Goal: Use online tool/utility: Utilize a website feature to perform a specific function

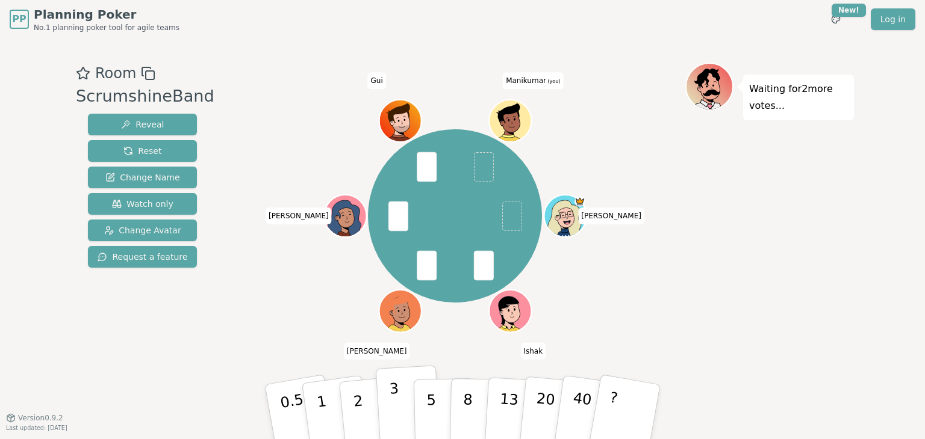
click at [382, 399] on button "3" at bounding box center [409, 412] width 66 height 94
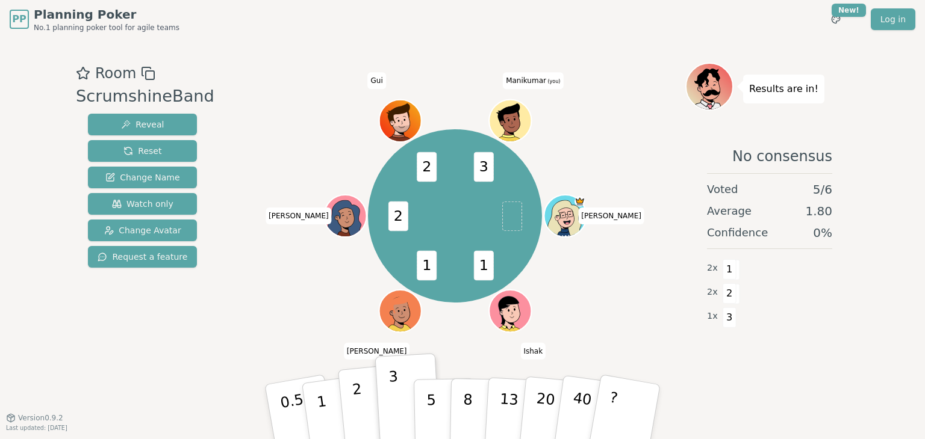
click at [367, 411] on button "2" at bounding box center [372, 413] width 69 height 96
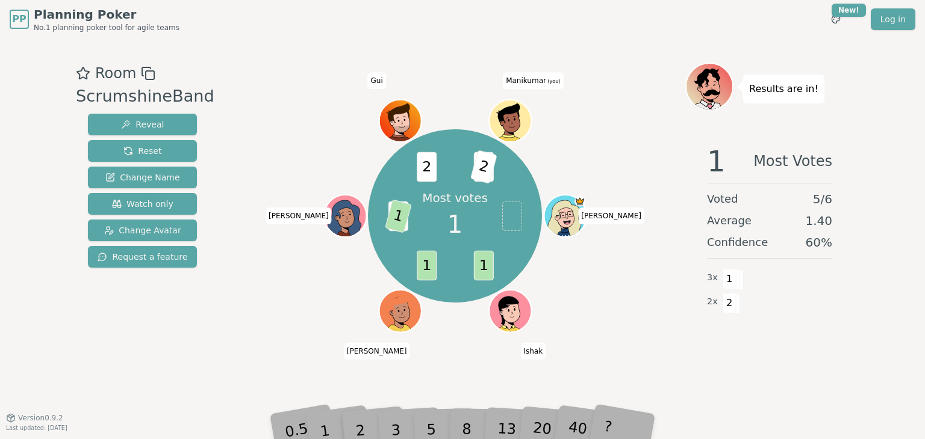
click at [320, 358] on div "Most votes 1 1 1 2 1 2 3 2 Susset [PERSON_NAME] [PERSON_NAME] [PERSON_NAME] Gui…" at bounding box center [455, 228] width 461 height 331
click at [325, 429] on div "1" at bounding box center [336, 412] width 42 height 46
click at [329, 390] on div "Most votes 1 1 1 2 1 2 3 2 Susset [PERSON_NAME] [PERSON_NAME] [PERSON_NAME] Gui…" at bounding box center [455, 228] width 461 height 331
click at [328, 421] on div "1" at bounding box center [336, 412] width 42 height 46
click at [566, 341] on div "Most votes 1 1 1 2 1 2 3 2 Susset [PERSON_NAME] [PERSON_NAME] [PERSON_NAME] Gui…" at bounding box center [455, 216] width 461 height 264
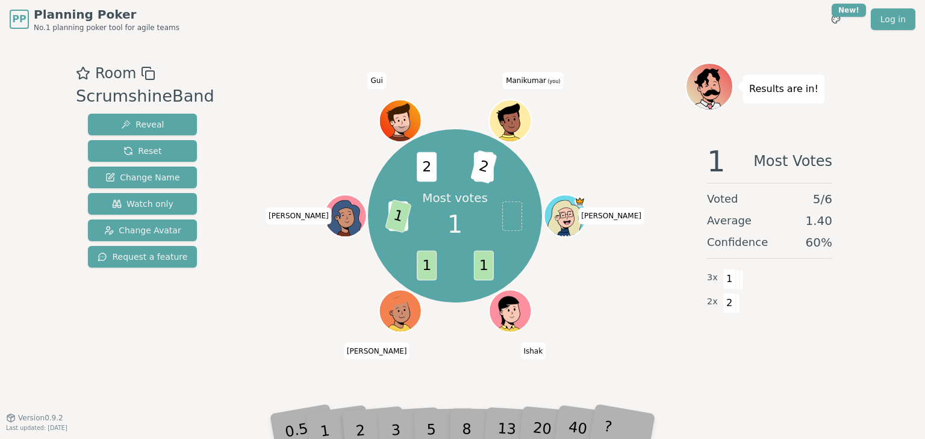
click at [313, 422] on div "0.5" at bounding box center [299, 412] width 43 height 48
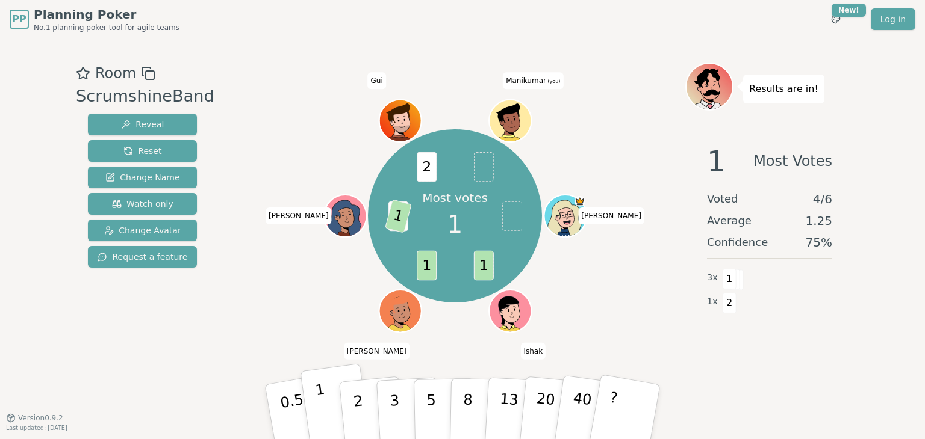
click at [325, 398] on button "1" at bounding box center [336, 413] width 72 height 98
click at [293, 196] on div "Majority 1 1 1 2 1 2 1 Susset SM Ishak Kevin Kim saranya Gui Manikumar (you)" at bounding box center [455, 216] width 461 height 264
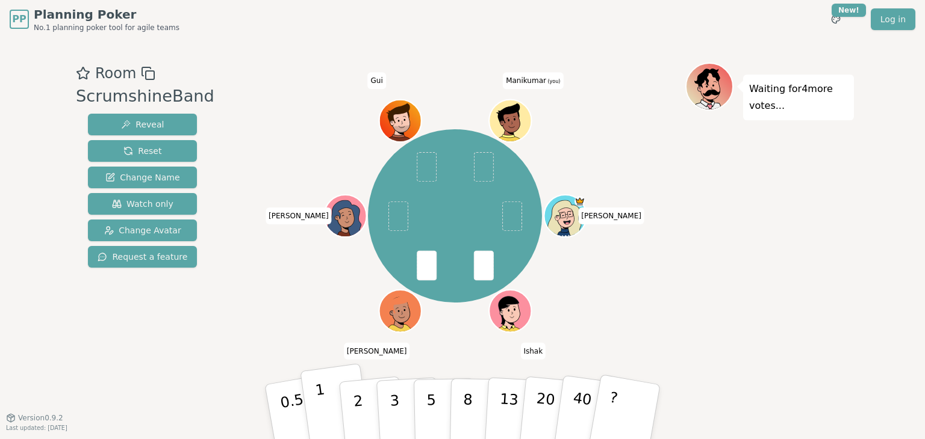
click at [328, 398] on button "1" at bounding box center [336, 413] width 72 height 98
click at [690, 288] on div "Waiting for 3 more votes..." at bounding box center [769, 228] width 169 height 331
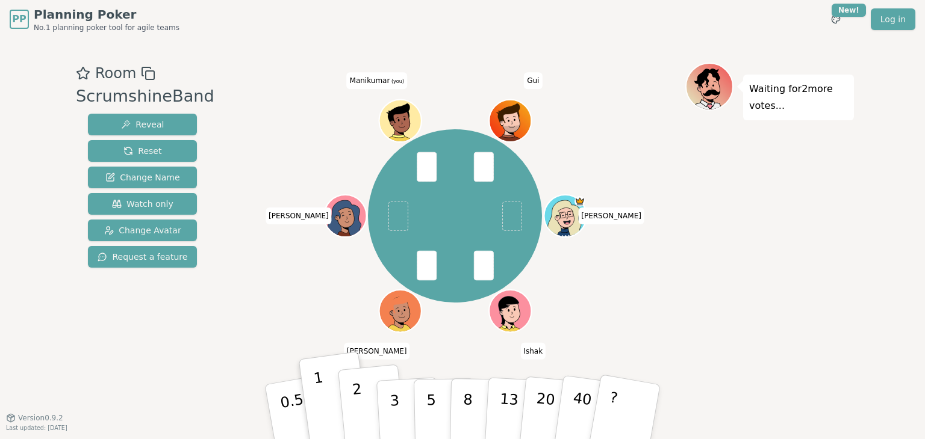
click at [368, 405] on button "2" at bounding box center [372, 413] width 69 height 96
click at [354, 406] on p "2" at bounding box center [360, 414] width 16 height 66
